Goal: Task Accomplishment & Management: Manage account settings

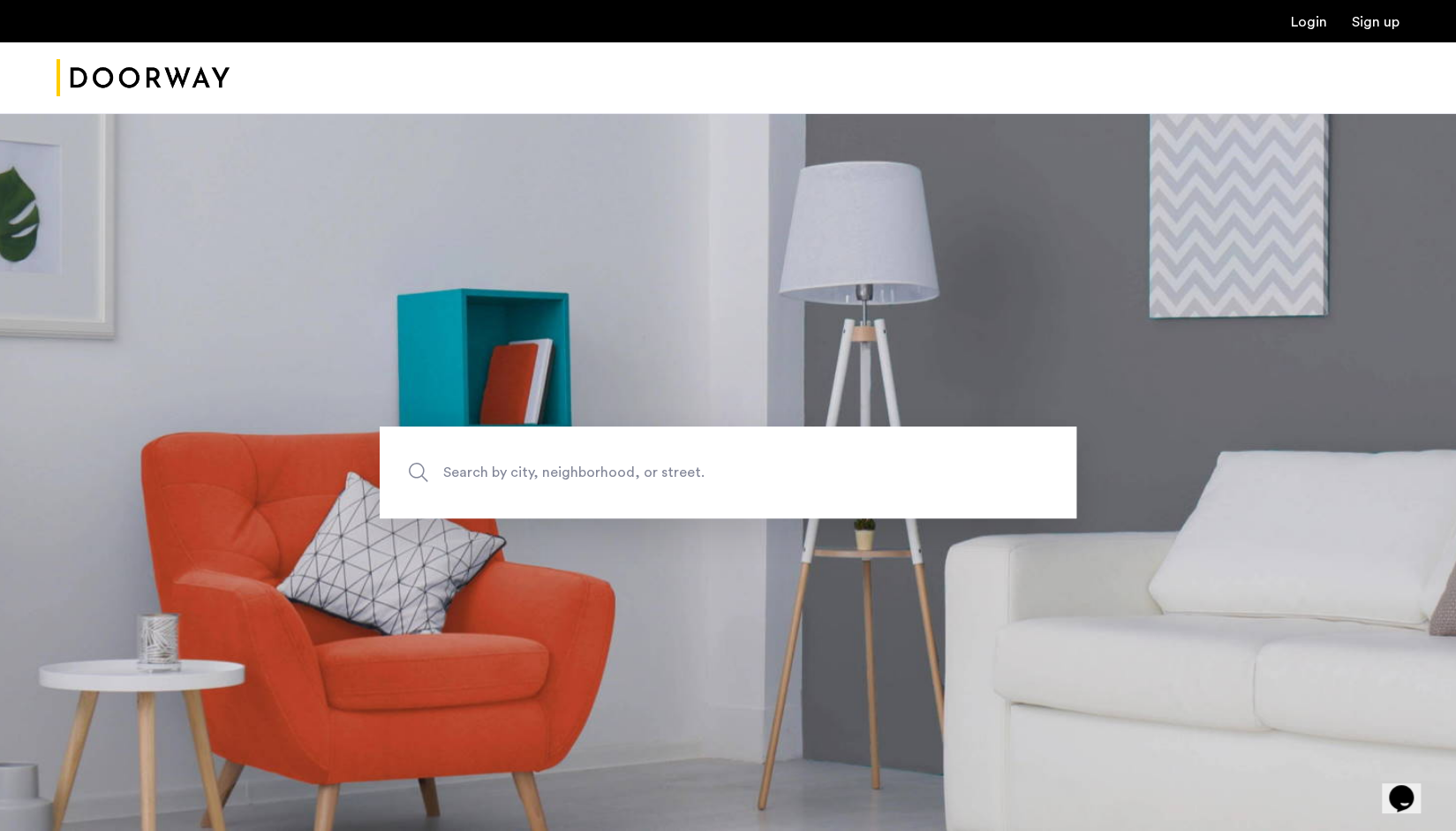
click at [1304, 23] on link "Login" at bounding box center [1308, 22] width 36 height 14
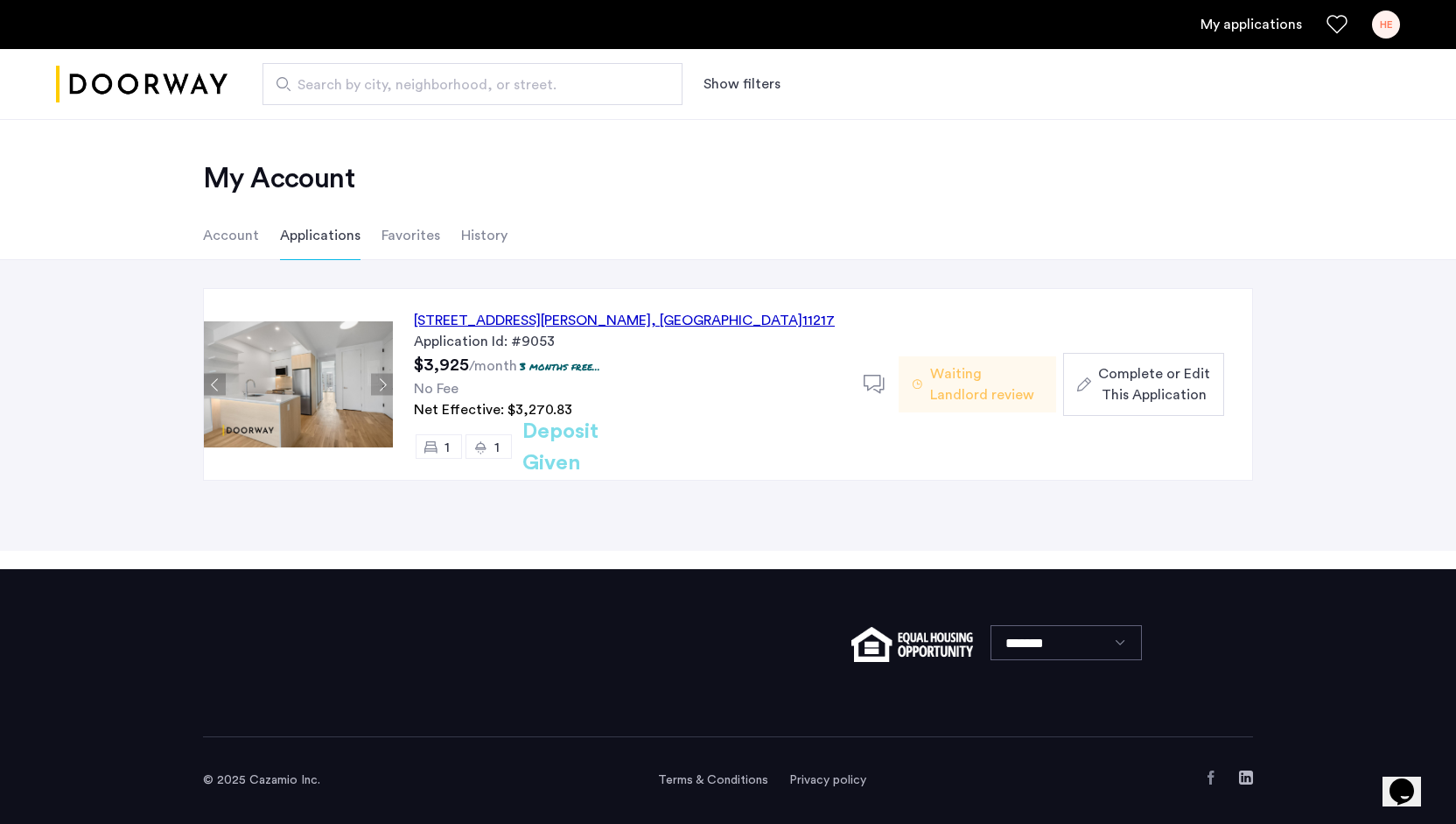
click at [1374, 403] on div "558 Sackett Street, Unit 6A, Brooklyn , NY 11217 Application Id: #9053 $3,925 /…" at bounding box center [728, 405] width 1456 height 291
click at [1382, 11] on div "HE" at bounding box center [1386, 24] width 28 height 28
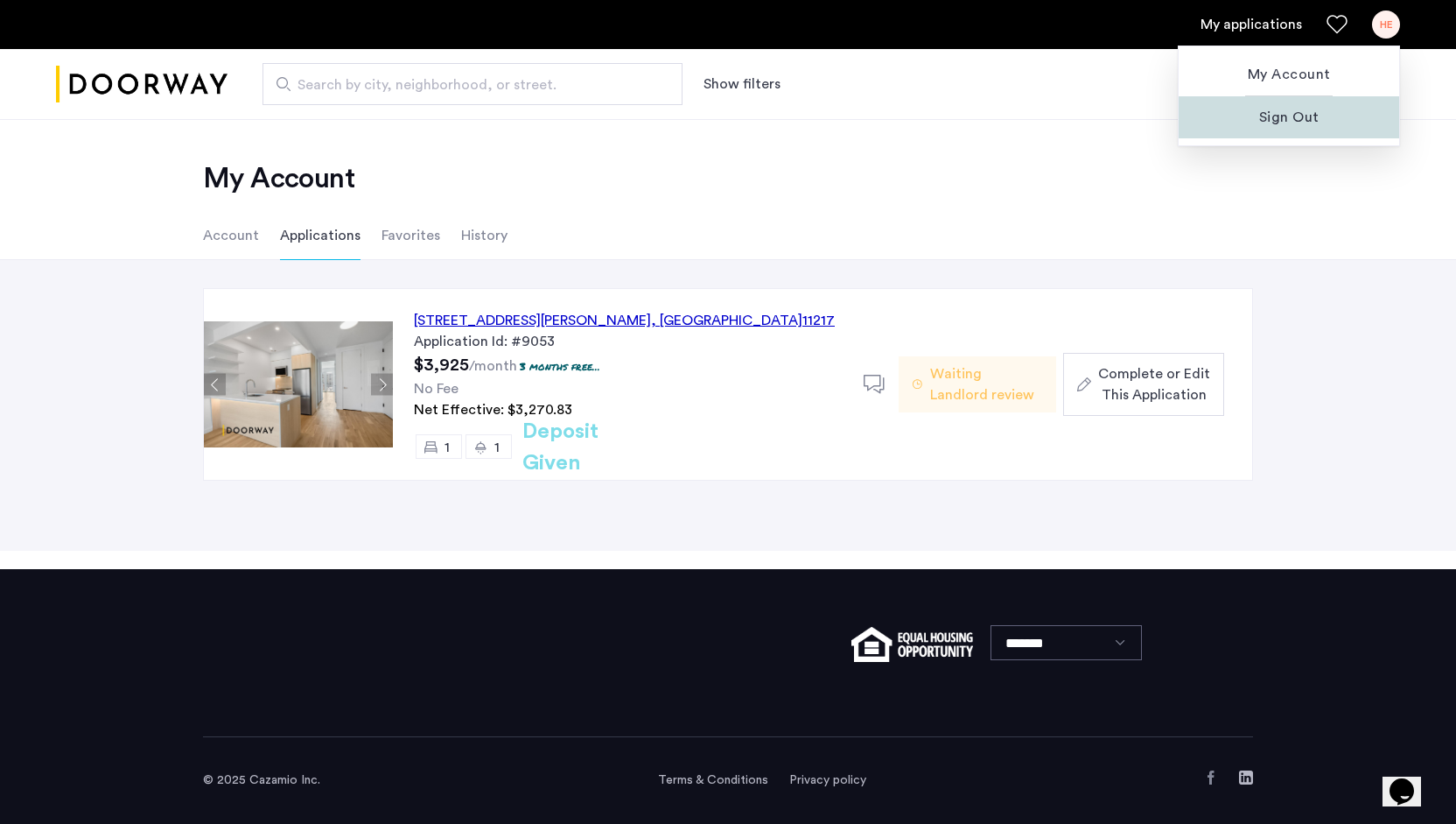
click at [1293, 120] on span "Sign Out" at bounding box center [1288, 117] width 192 height 21
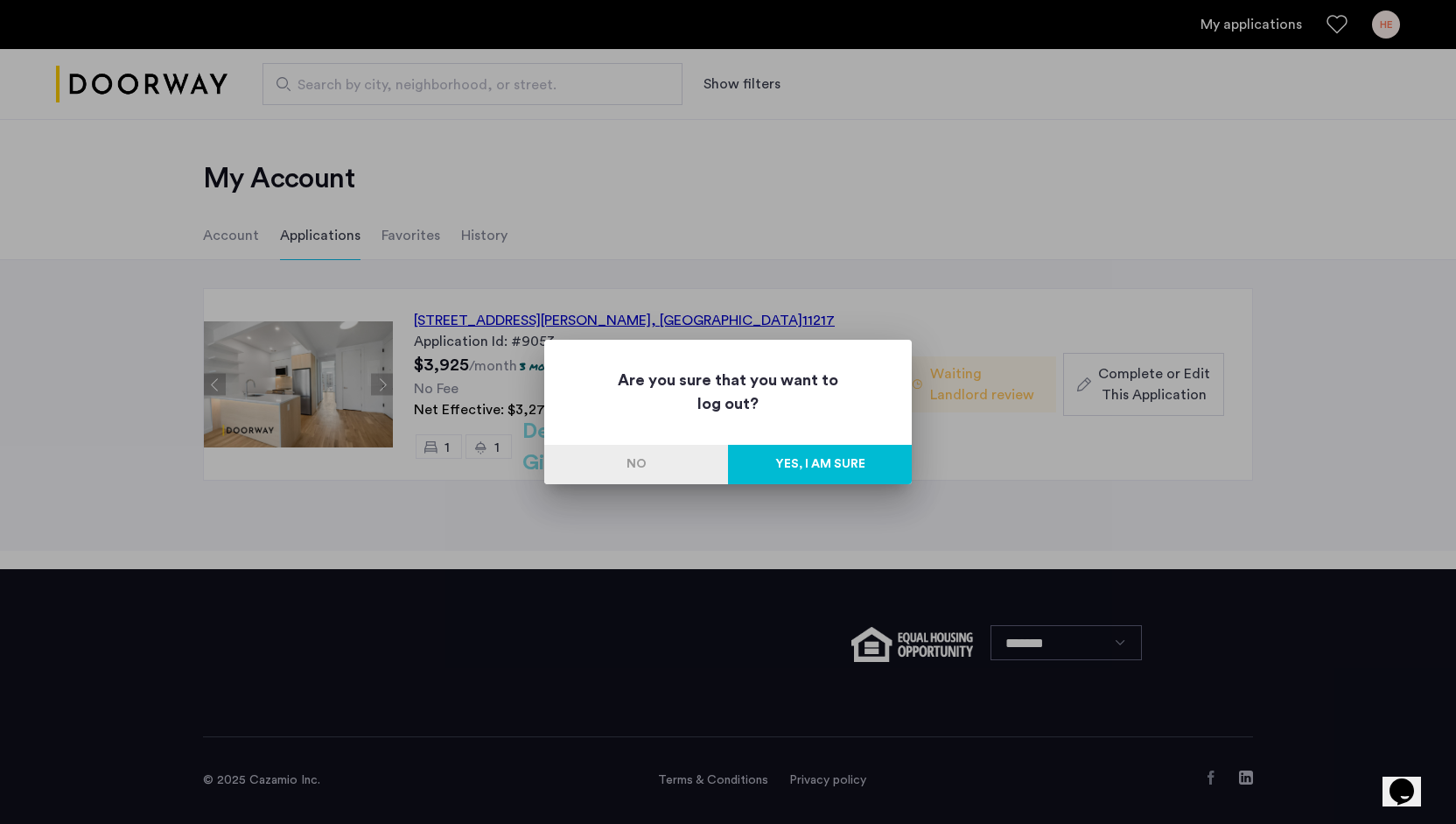
click at [842, 458] on button "Yes, I am sure" at bounding box center [820, 465] width 183 height 39
